Goal: Transaction & Acquisition: Purchase product/service

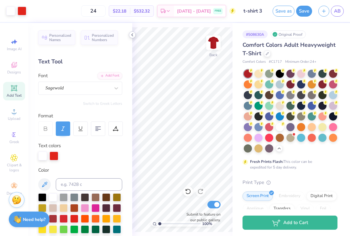
click at [132, 34] on icon at bounding box center [132, 34] width 5 height 5
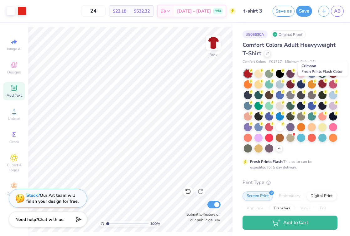
click at [321, 83] on div at bounding box center [323, 84] width 8 height 8
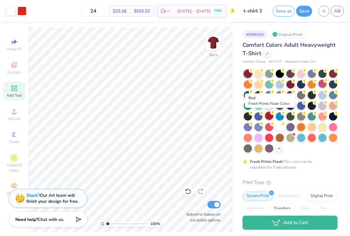
click at [267, 115] on div at bounding box center [269, 116] width 8 height 8
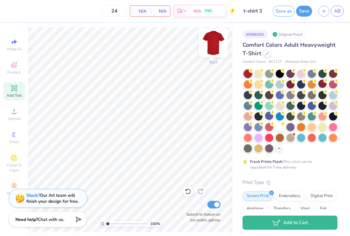
click at [215, 40] on img at bounding box center [213, 42] width 25 height 25
click at [215, 40] on img at bounding box center [213, 42] width 13 height 13
click at [10, 63] on icon at bounding box center [14, 65] width 8 height 8
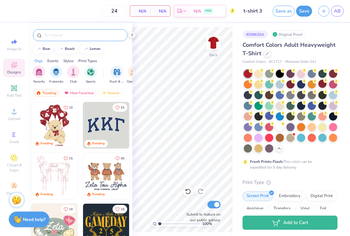
click at [71, 36] on input "text" at bounding box center [83, 35] width 80 height 6
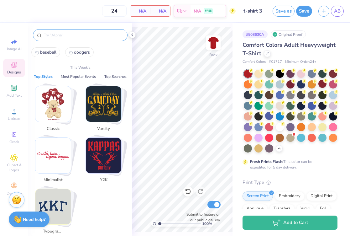
click at [49, 52] on span "baseball" at bounding box center [48, 52] width 16 height 6
type input "baseball"
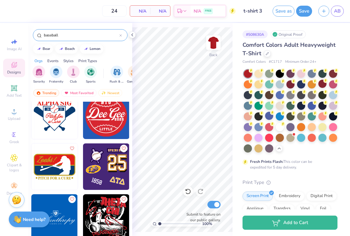
scroll to position [619, 0]
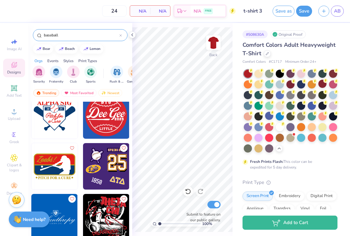
click at [98, 158] on img at bounding box center [106, 166] width 46 height 46
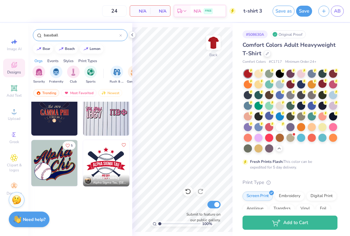
scroll to position [0, 0]
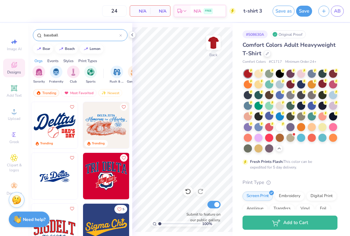
click at [105, 124] on img at bounding box center [106, 125] width 46 height 46
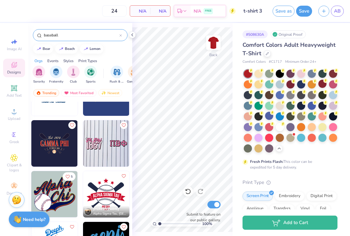
scroll to position [120, 0]
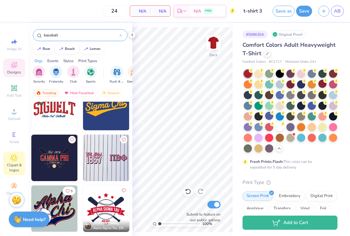
click at [13, 158] on icon at bounding box center [14, 157] width 3 height 3
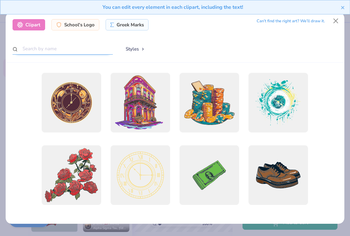
click at [83, 45] on input "text" at bounding box center [63, 49] width 100 height 12
type input "heart"
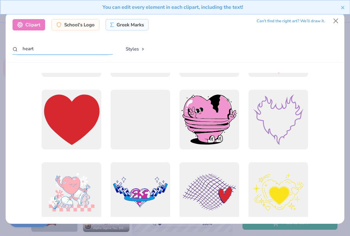
scroll to position [702, 0]
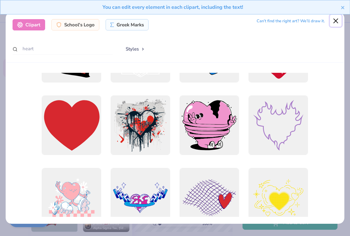
click at [336, 20] on button "Close" at bounding box center [336, 21] width 12 height 12
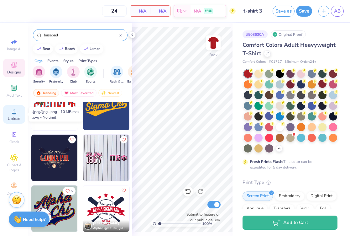
click at [15, 113] on circle at bounding box center [13, 113] width 3 height 3
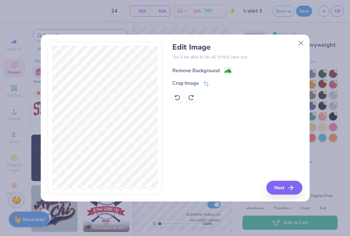
click at [190, 68] on div "Remove Background" at bounding box center [196, 71] width 47 height 8
click at [214, 69] on div "Remove Background" at bounding box center [238, 70] width 130 height 8
click at [242, 68] on icon at bounding box center [241, 70] width 5 height 5
click at [304, 42] on button "Close" at bounding box center [301, 43] width 12 height 12
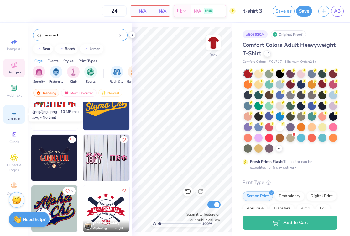
click at [14, 112] on circle at bounding box center [13, 113] width 3 height 3
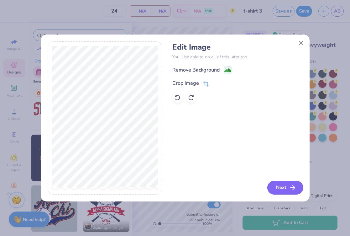
click at [284, 186] on button "Next" at bounding box center [286, 188] width 36 height 14
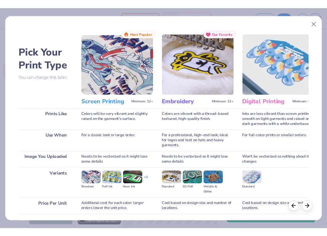
scroll to position [45, 0]
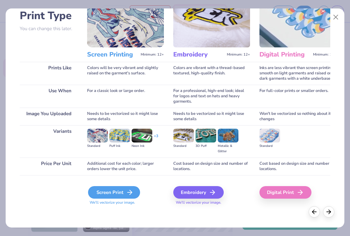
click at [117, 192] on div "Screen Print" at bounding box center [114, 192] width 52 height 13
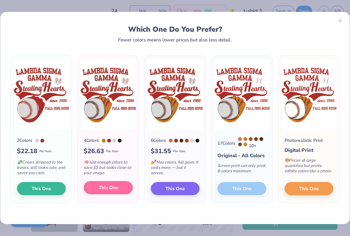
click at [111, 191] on span "This One" at bounding box center [108, 187] width 19 height 7
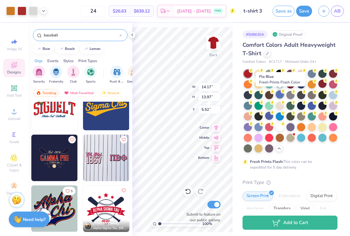
click at [280, 95] on div at bounding box center [280, 94] width 8 height 8
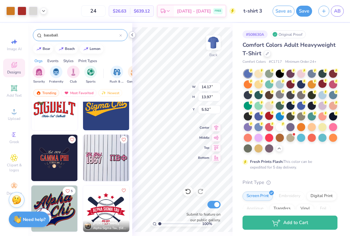
click at [133, 35] on icon at bounding box center [132, 34] width 5 height 5
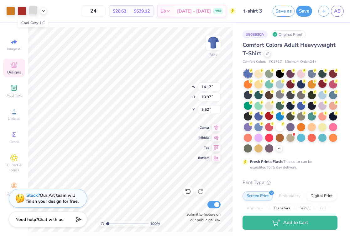
click at [35, 13] on div at bounding box center [33, 10] width 9 height 9
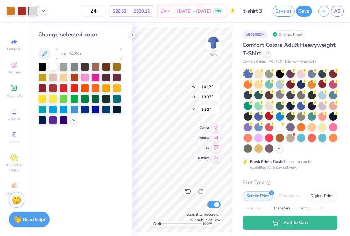
click at [51, 65] on div at bounding box center [53, 66] width 8 height 8
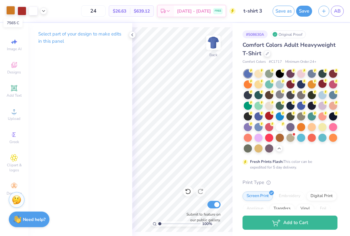
click at [12, 12] on div at bounding box center [10, 10] width 9 height 9
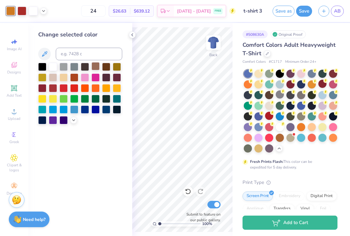
click at [97, 65] on div at bounding box center [96, 66] width 8 height 8
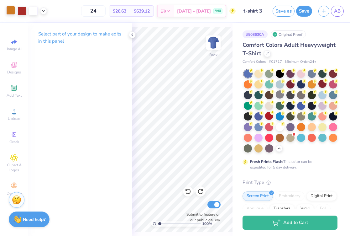
click at [13, 12] on div at bounding box center [10, 10] width 9 height 9
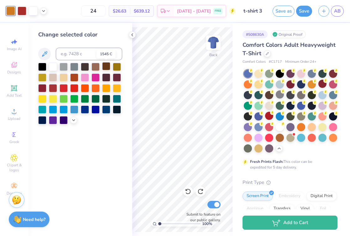
click at [104, 66] on div at bounding box center [106, 66] width 8 height 8
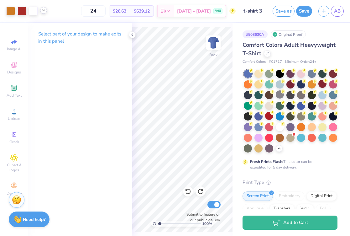
click at [44, 12] on icon at bounding box center [43, 10] width 5 height 5
click at [9, 11] on div at bounding box center [10, 10] width 9 height 9
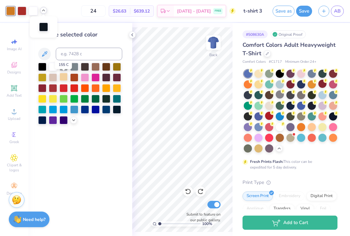
click at [63, 76] on div at bounding box center [64, 77] width 8 height 8
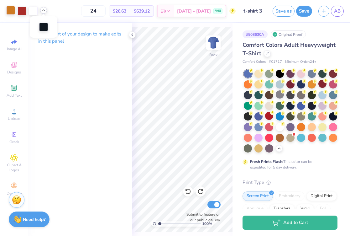
click at [10, 11] on div at bounding box center [10, 10] width 9 height 9
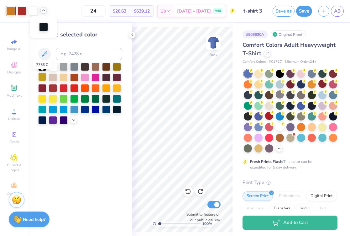
click at [41, 77] on div at bounding box center [42, 77] width 8 height 8
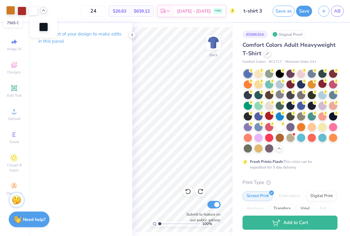
click at [9, 11] on div at bounding box center [10, 10] width 9 height 9
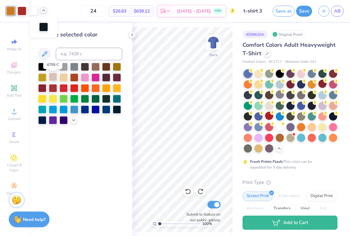
click at [50, 77] on div at bounding box center [53, 77] width 8 height 8
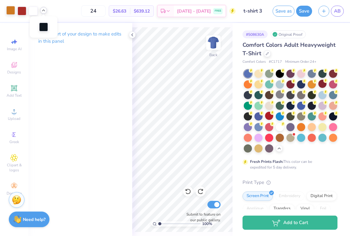
click at [12, 9] on div at bounding box center [10, 10] width 9 height 9
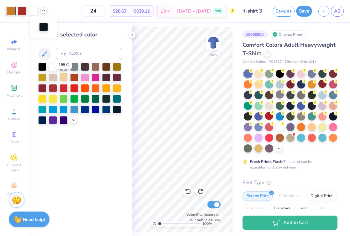
click at [65, 76] on div at bounding box center [64, 77] width 8 height 8
click at [134, 35] on icon at bounding box center [132, 34] width 5 height 5
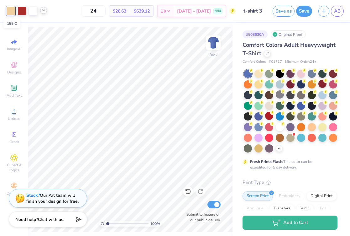
click at [11, 10] on div at bounding box center [10, 11] width 9 height 9
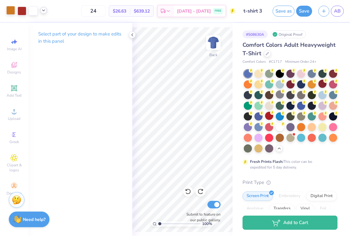
click at [13, 6] on div at bounding box center [10, 10] width 9 height 9
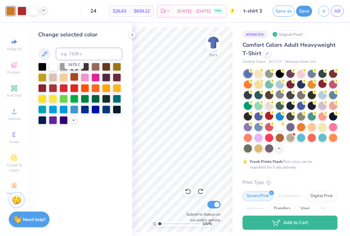
click at [72, 76] on div at bounding box center [74, 77] width 8 height 8
click at [62, 76] on div at bounding box center [64, 77] width 8 height 8
click at [132, 34] on icon at bounding box center [132, 34] width 5 height 5
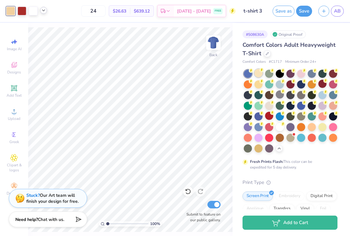
click at [259, 74] on div at bounding box center [259, 73] width 8 height 8
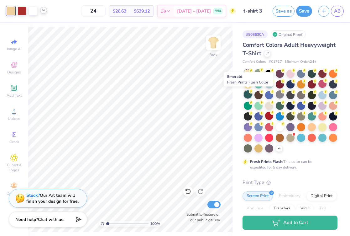
click at [248, 93] on div at bounding box center [248, 94] width 8 height 8
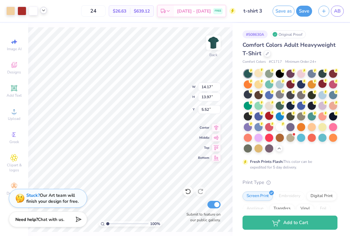
type input "12.80"
type input "12.61"
type input "4.15"
click at [290, 83] on div at bounding box center [291, 84] width 8 height 8
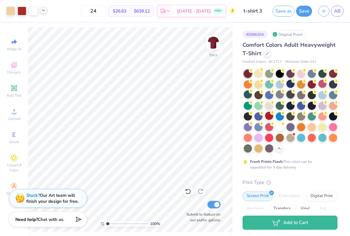
click at [291, 93] on div at bounding box center [291, 94] width 8 height 8
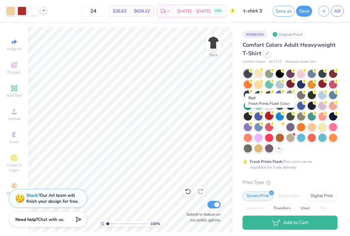
click at [268, 117] on div at bounding box center [269, 116] width 8 height 8
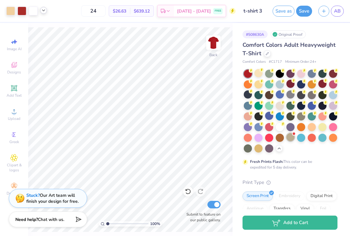
click at [292, 135] on div at bounding box center [291, 137] width 8 height 8
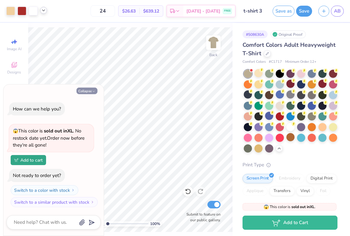
click at [94, 89] on icon "button" at bounding box center [94, 91] width 4 height 4
type textarea "x"
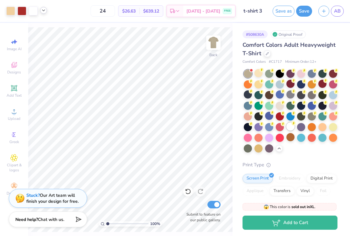
click at [289, 124] on div at bounding box center [291, 126] width 8 height 8
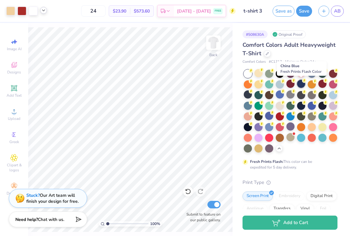
click at [300, 83] on div at bounding box center [301, 84] width 8 height 8
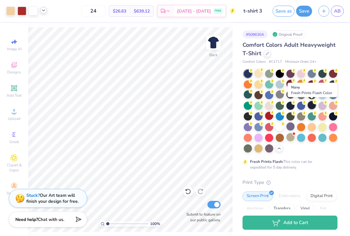
click at [310, 106] on div at bounding box center [312, 105] width 8 height 8
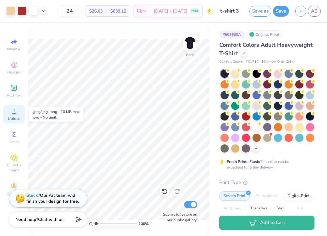
click at [15, 114] on circle at bounding box center [13, 113] width 3 height 3
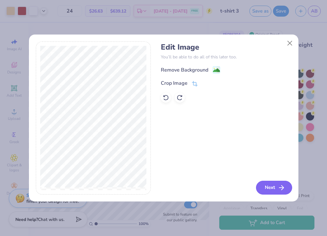
click at [273, 187] on button "Next" at bounding box center [274, 188] width 36 height 14
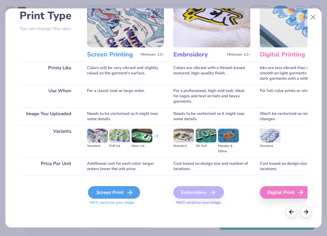
click at [117, 193] on div "Screen Print" at bounding box center [114, 192] width 52 height 13
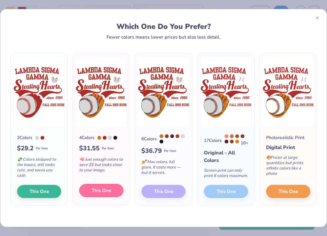
click at [109, 190] on span "This One" at bounding box center [101, 190] width 19 height 7
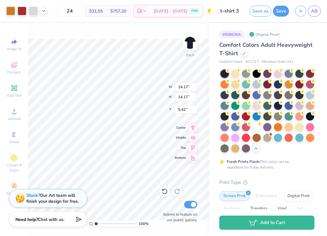
type input "12.80"
type input "12.61"
type input "4.15"
type input "12.76"
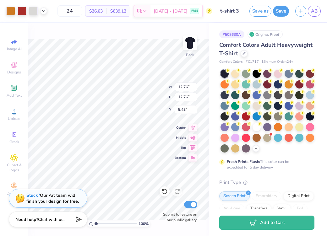
type input "5.43"
click at [12, 10] on div at bounding box center [10, 10] width 9 height 9
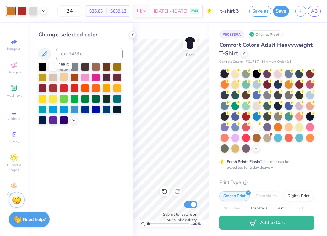
click at [65, 76] on div at bounding box center [64, 77] width 8 height 8
click at [132, 35] on polyline at bounding box center [132, 35] width 1 height 3
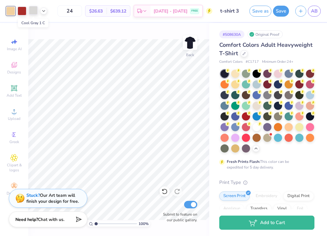
click at [33, 11] on div at bounding box center [33, 10] width 9 height 9
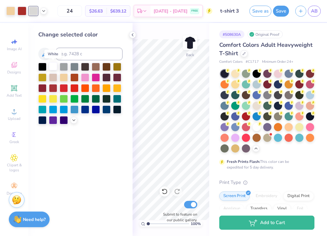
click at [53, 65] on div at bounding box center [53, 66] width 8 height 8
click at [133, 34] on icon at bounding box center [132, 34] width 5 height 5
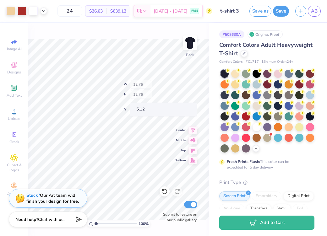
type input "5.12"
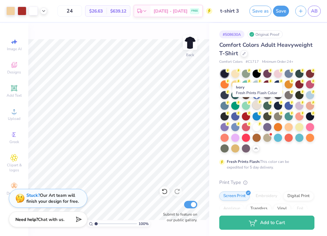
click at [258, 104] on div at bounding box center [256, 105] width 8 height 8
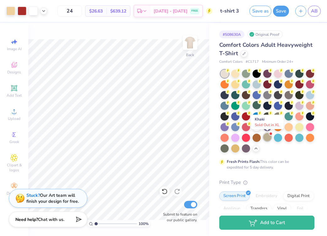
click at [267, 136] on div at bounding box center [267, 137] width 8 height 8
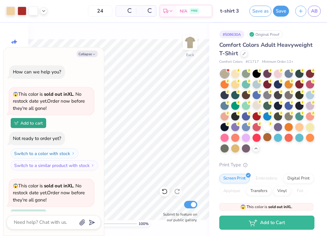
scroll to position [55, 0]
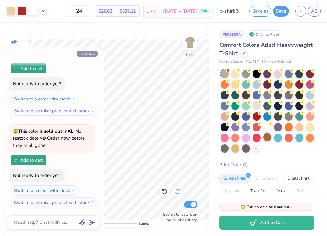
click at [92, 53] on button "Collapse" at bounding box center [87, 53] width 21 height 7
type textarea "x"
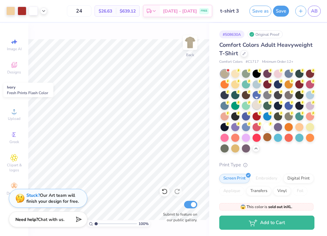
click at [255, 106] on div at bounding box center [256, 105] width 8 height 8
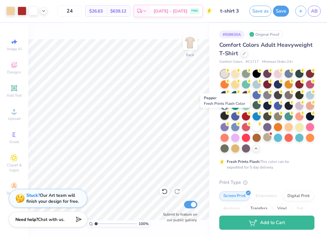
click at [226, 116] on div at bounding box center [224, 116] width 8 height 8
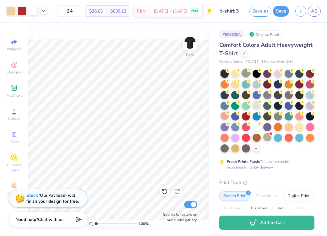
click at [247, 75] on div at bounding box center [246, 73] width 8 height 8
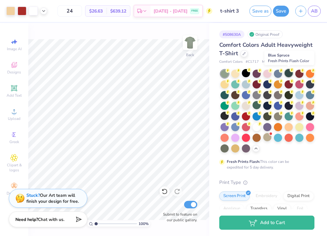
click at [288, 72] on div at bounding box center [288, 73] width 8 height 8
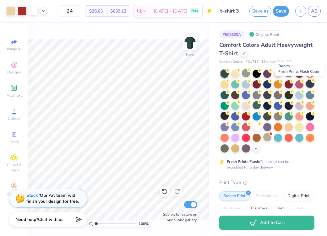
click at [311, 83] on div at bounding box center [309, 84] width 8 height 8
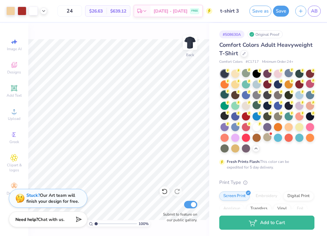
click at [225, 94] on div at bounding box center [224, 94] width 8 height 8
type input "4.12"
click at [265, 95] on div at bounding box center [267, 94] width 8 height 8
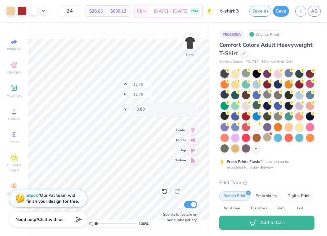
type input "3.83"
click at [268, 138] on div at bounding box center [267, 137] width 8 height 8
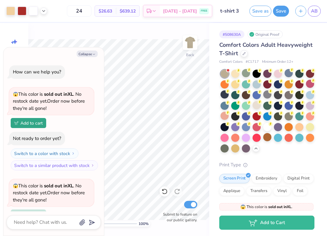
scroll to position [146, 0]
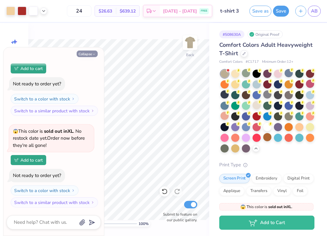
click at [92, 52] on button "Collapse" at bounding box center [87, 53] width 21 height 7
type textarea "x"
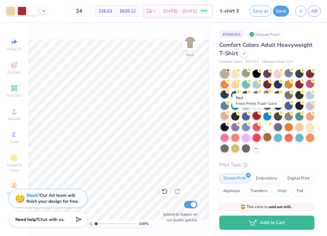
click at [256, 114] on div at bounding box center [256, 116] width 8 height 8
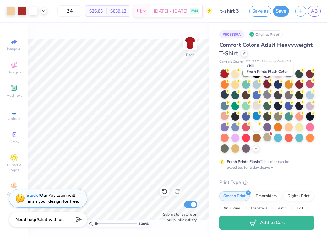
click at [266, 86] on div at bounding box center [267, 84] width 8 height 8
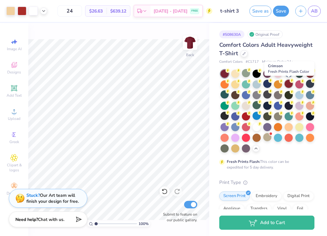
click at [289, 83] on div at bounding box center [288, 84] width 8 height 8
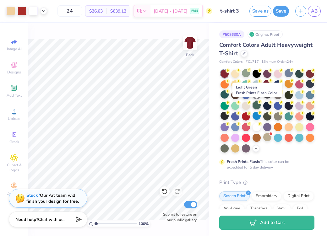
click at [256, 104] on div at bounding box center [256, 105] width 8 height 8
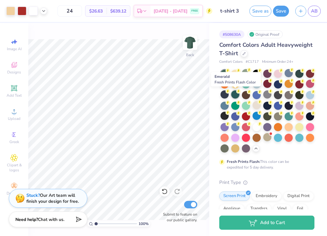
click at [235, 95] on div at bounding box center [235, 94] width 8 height 8
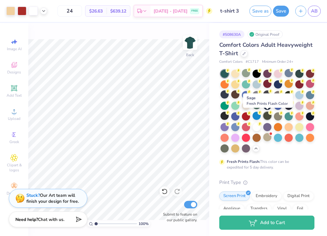
click at [269, 115] on div at bounding box center [267, 116] width 8 height 8
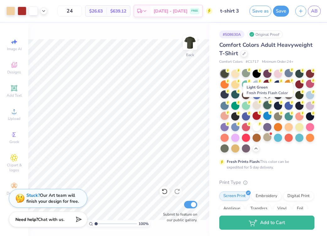
click at [266, 106] on div at bounding box center [267, 105] width 8 height 8
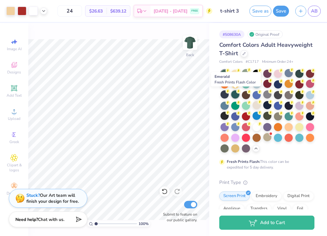
click at [236, 94] on div at bounding box center [235, 94] width 8 height 8
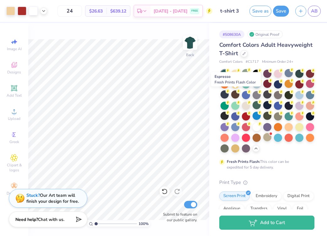
click at [236, 94] on div at bounding box center [235, 94] width 8 height 8
